Goal: Task Accomplishment & Management: Complete application form

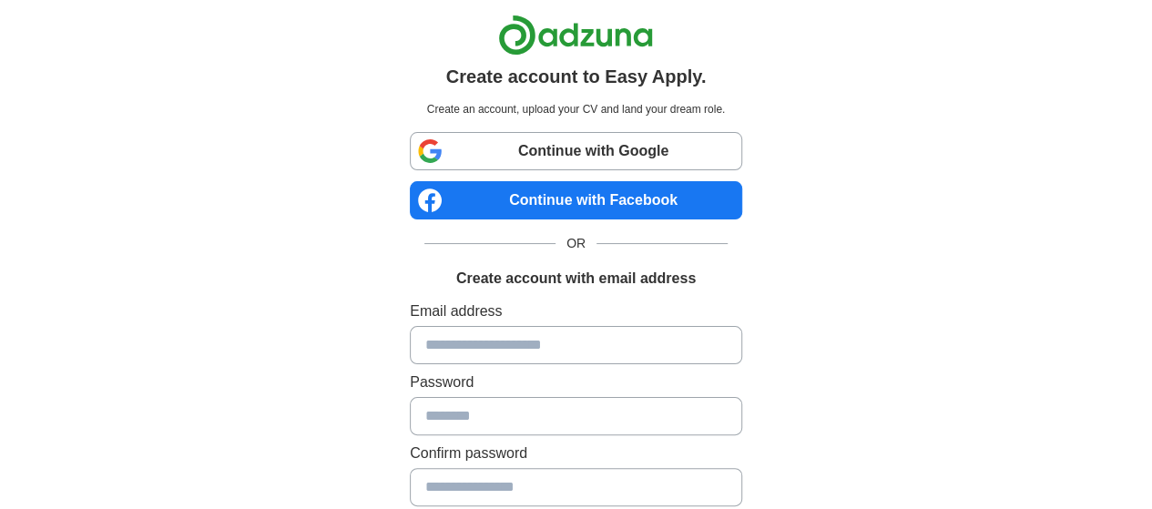
click at [622, 198] on link "Continue with Facebook" at bounding box center [576, 200] width 332 height 38
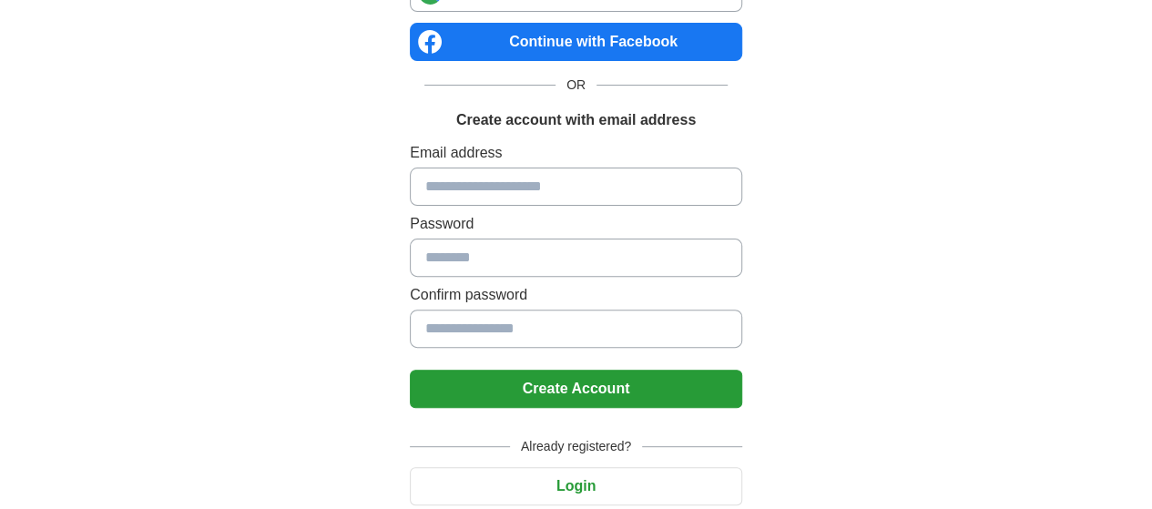
click at [533, 187] on input at bounding box center [576, 187] width 332 height 38
type input "******"
